Goal: Task Accomplishment & Management: Complete application form

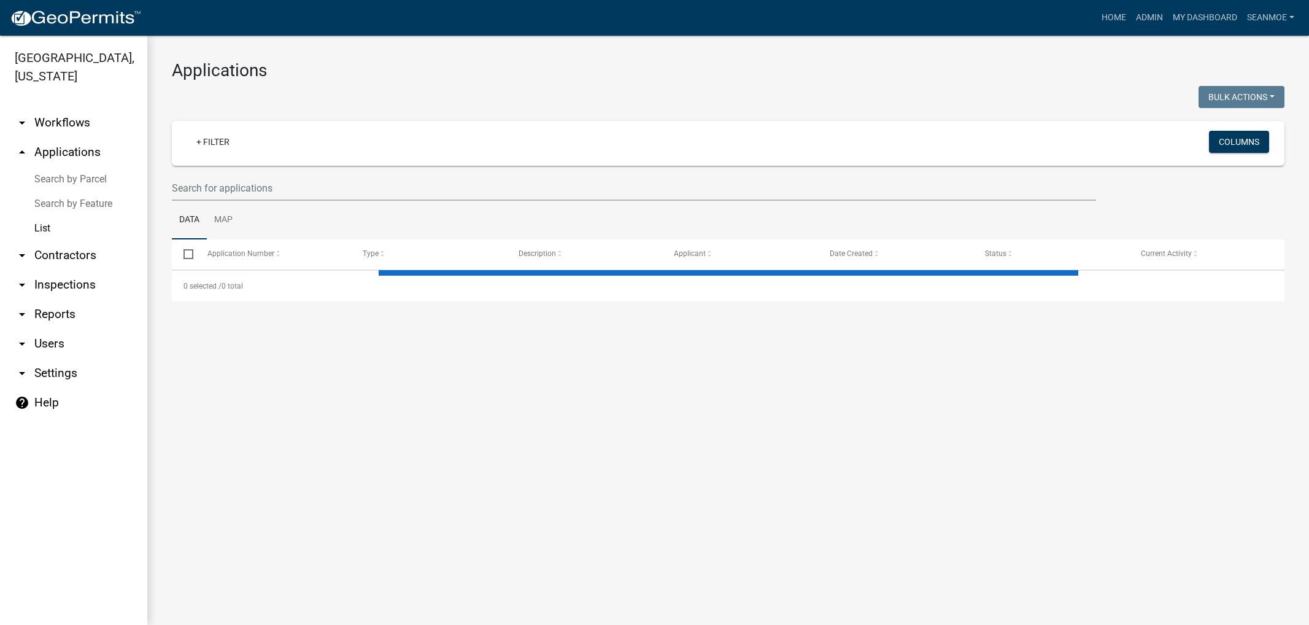
select select "1: 25"
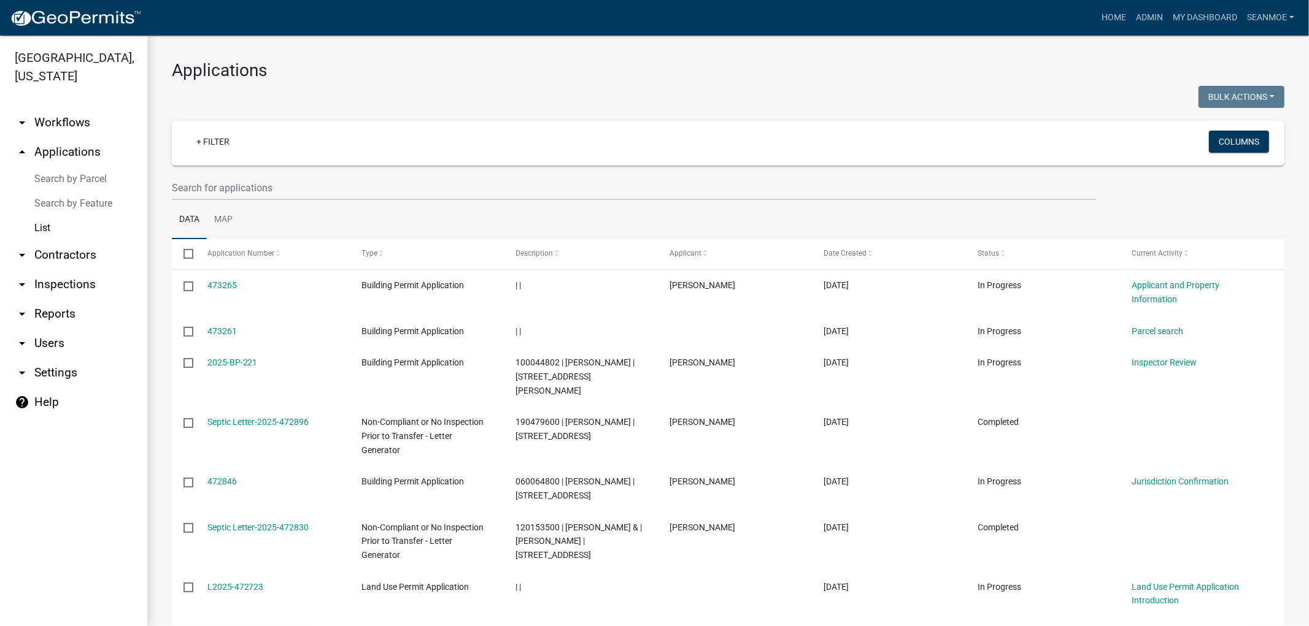
click at [81, 148] on link "arrow_drop_up Applications" at bounding box center [73, 151] width 147 height 29
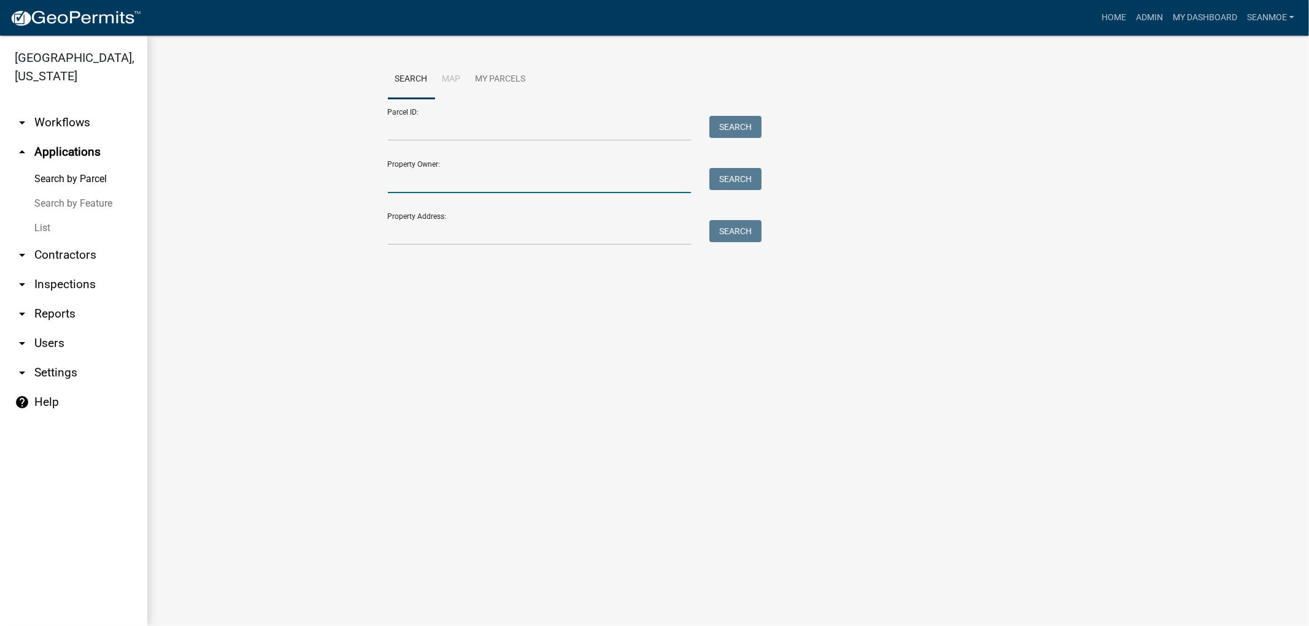
click at [426, 184] on input "Property Owner:" at bounding box center [540, 180] width 304 height 25
type input "Rudnitski"
click at [752, 182] on button "Search" at bounding box center [735, 179] width 52 height 22
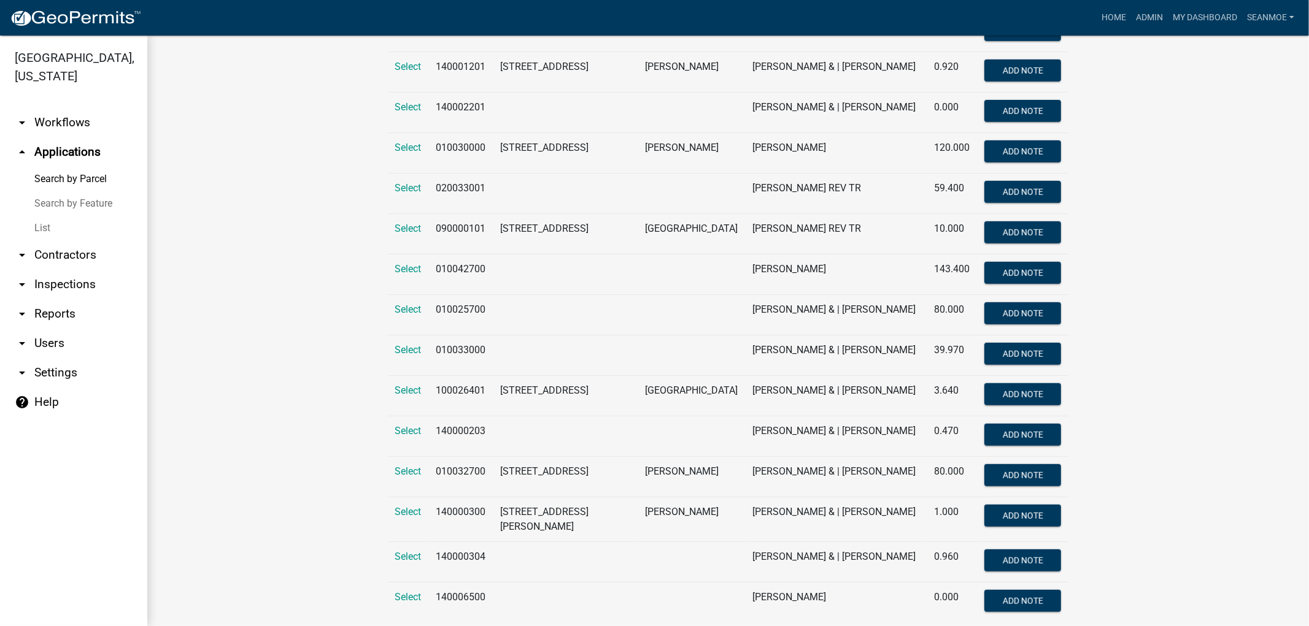
scroll to position [703, 0]
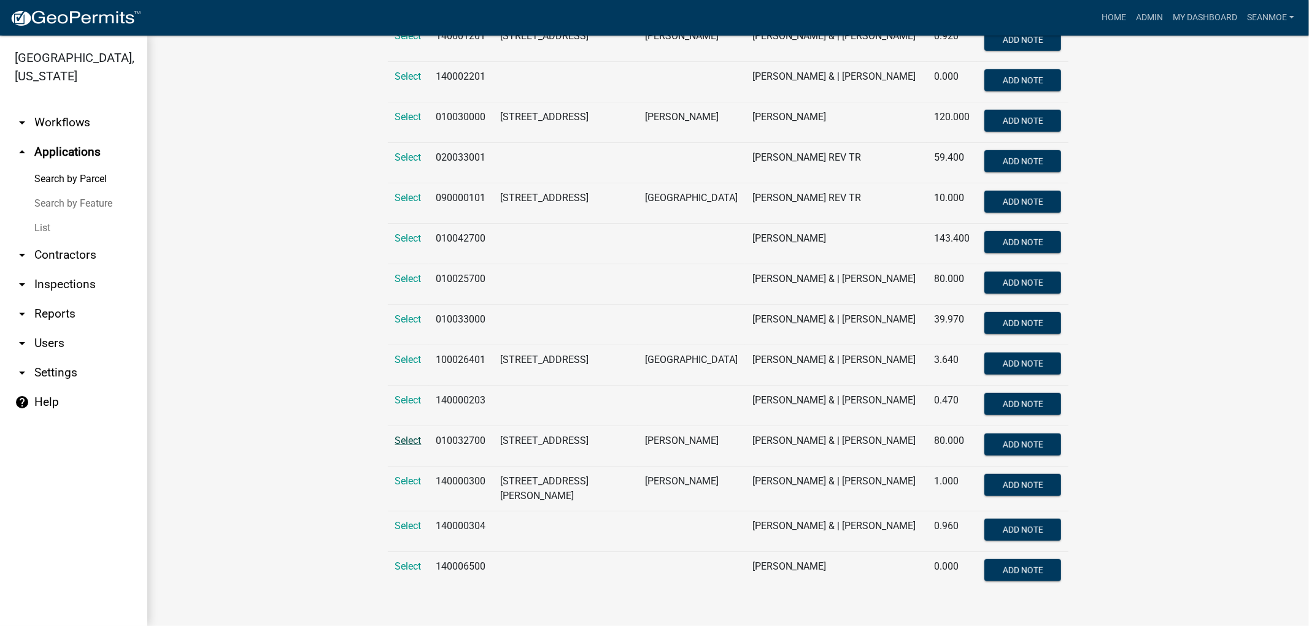
click at [401, 443] on span "Select" at bounding box center [408, 441] width 26 height 12
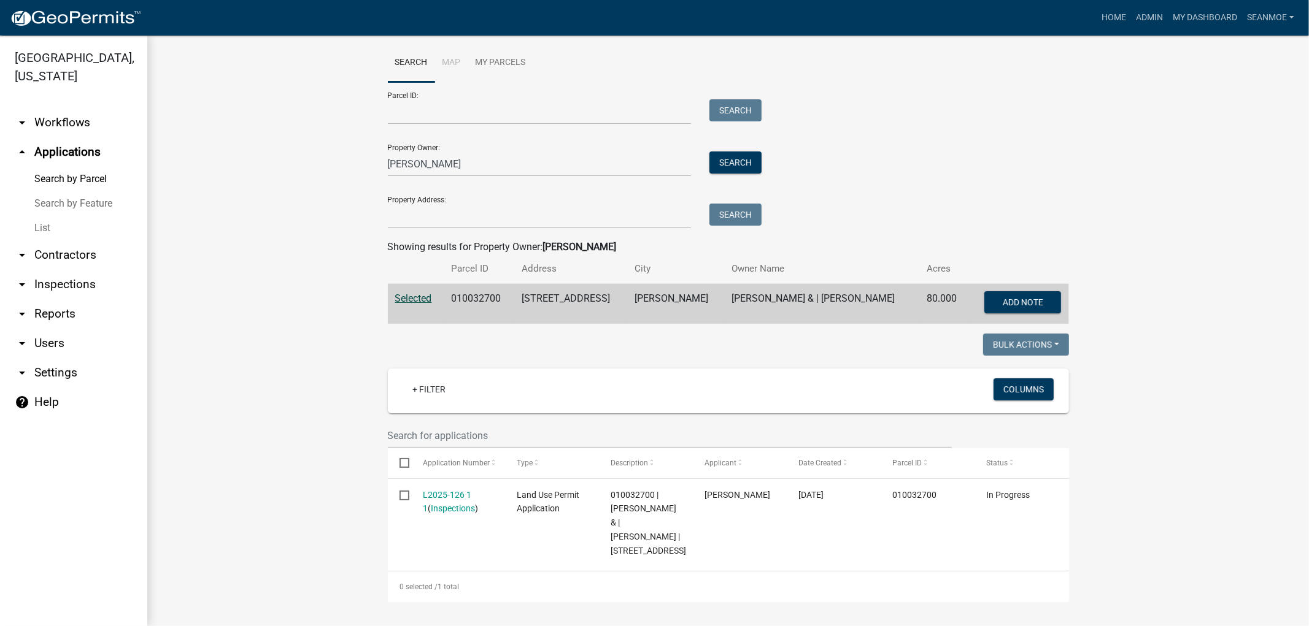
scroll to position [45, 0]
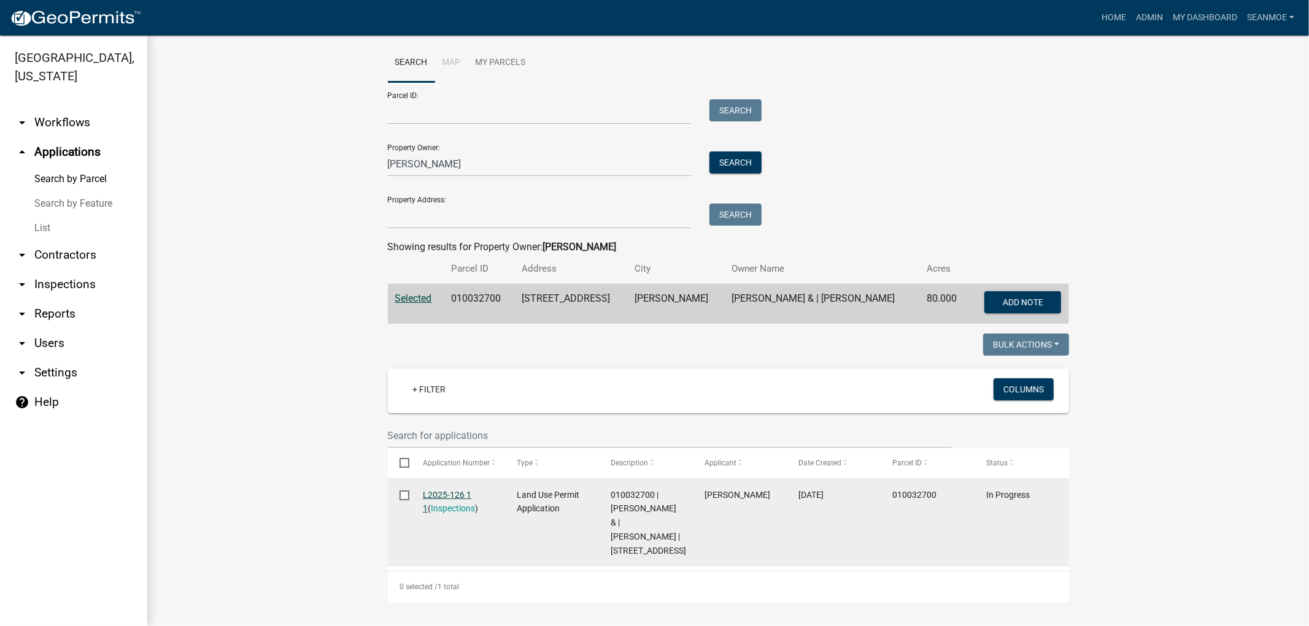
click at [442, 490] on link "L2025-126 1 1" at bounding box center [447, 502] width 48 height 24
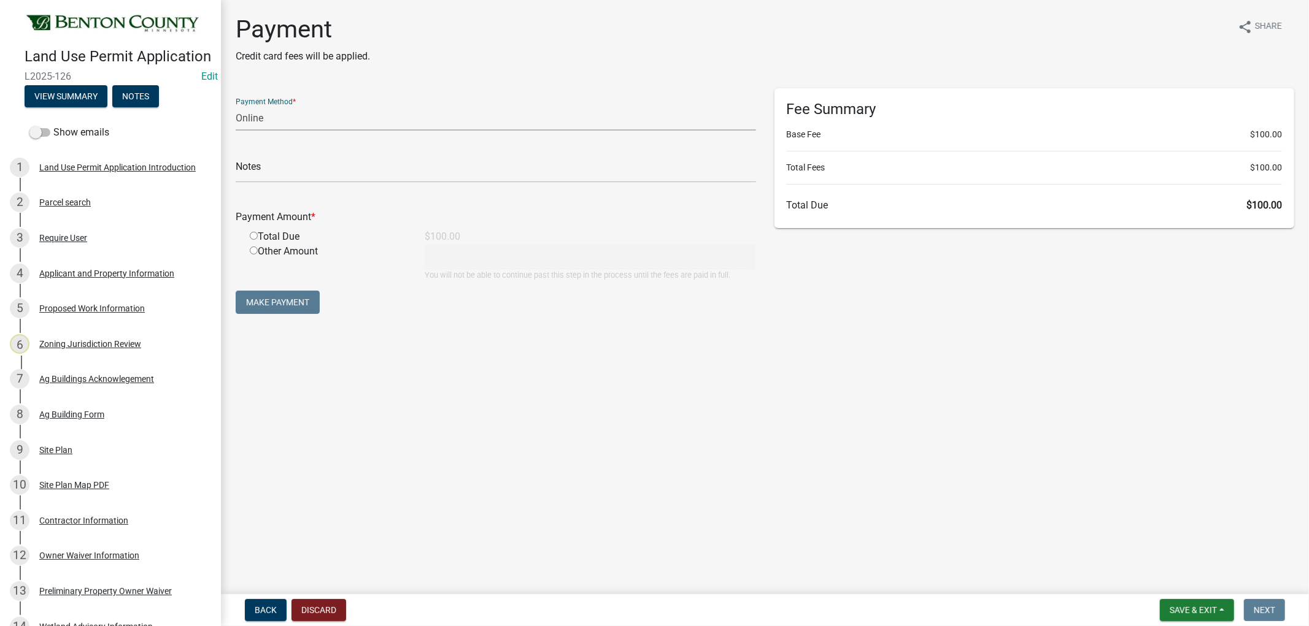
click at [333, 124] on select "Credit Card POS Check Cash Online" at bounding box center [496, 118] width 520 height 25
select select "1: 0"
click at [236, 106] on select "Credit Card POS Check Cash Online" at bounding box center [496, 118] width 520 height 25
click at [306, 173] on input "text" at bounding box center [496, 170] width 520 height 25
type input "1777"
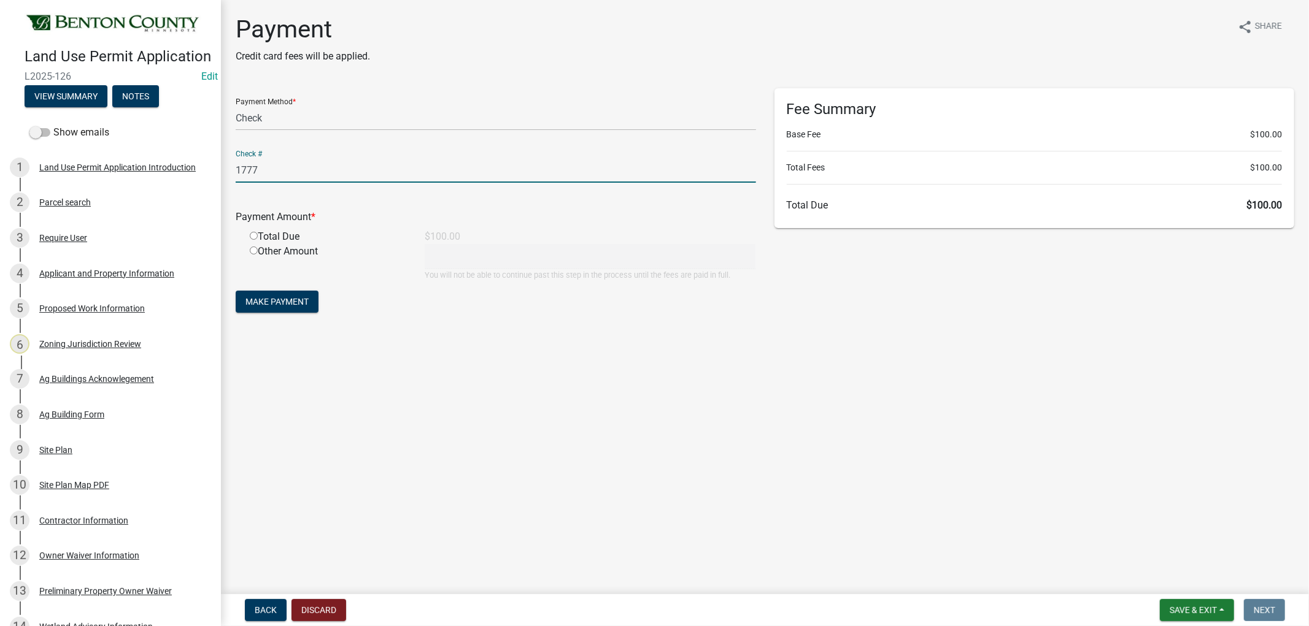
click at [252, 230] on div "Total Due" at bounding box center [328, 236] width 175 height 15
click at [253, 235] on input "radio" at bounding box center [254, 236] width 8 height 8
radio input "true"
type input "100"
click at [285, 303] on span "Make Payment" at bounding box center [276, 302] width 63 height 10
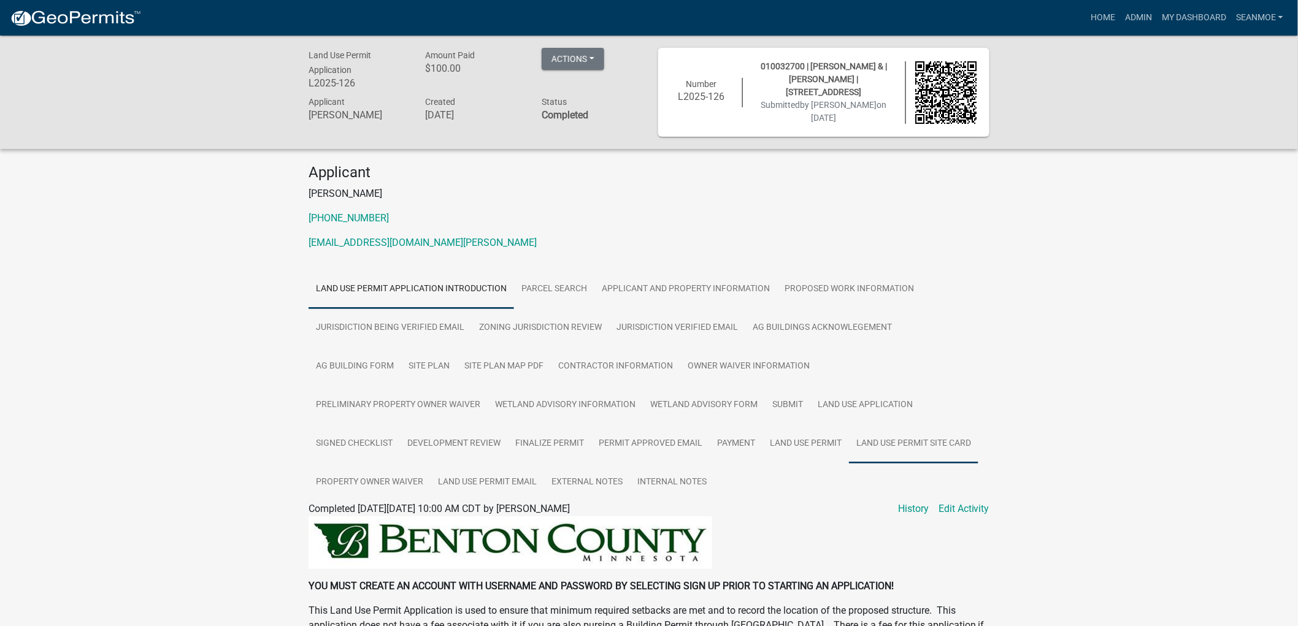
click at [849, 442] on link "Land Use Permit Site Card" at bounding box center [913, 444] width 129 height 39
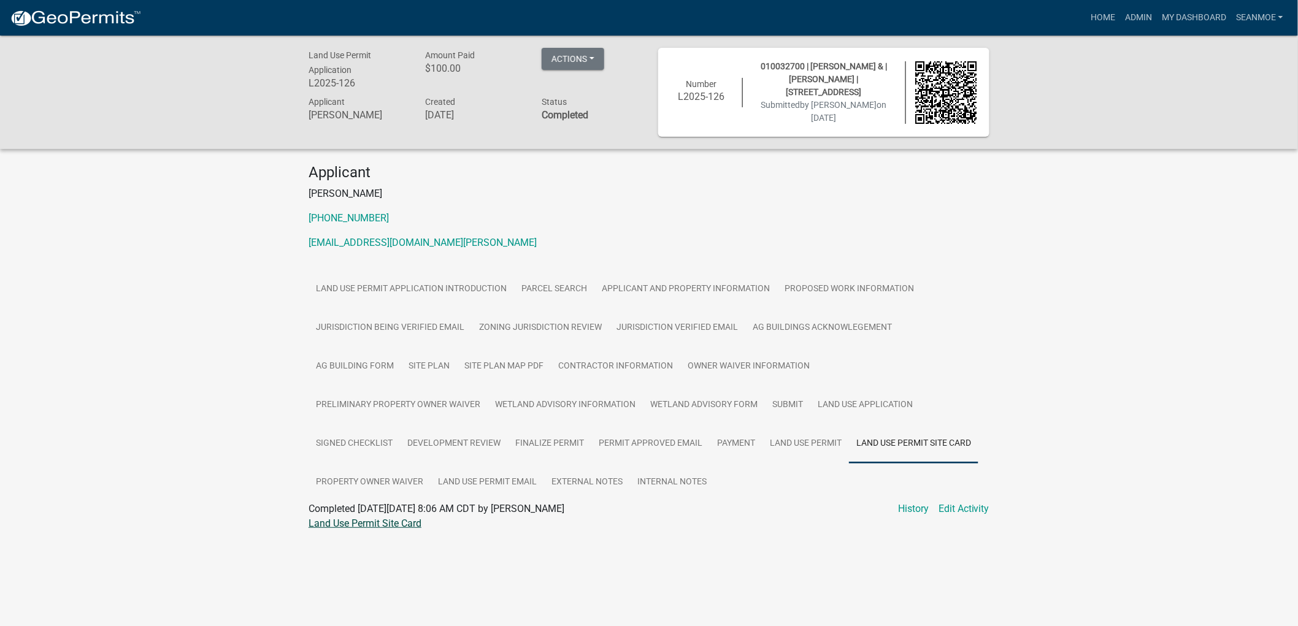
click at [394, 518] on link "Land Use Permit Site Card" at bounding box center [365, 524] width 113 height 12
click at [763, 437] on link "Land Use Permit" at bounding box center [806, 444] width 87 height 39
click at [336, 518] on link "Land Use Permit" at bounding box center [344, 524] width 71 height 12
